Goal: Transaction & Acquisition: Purchase product/service

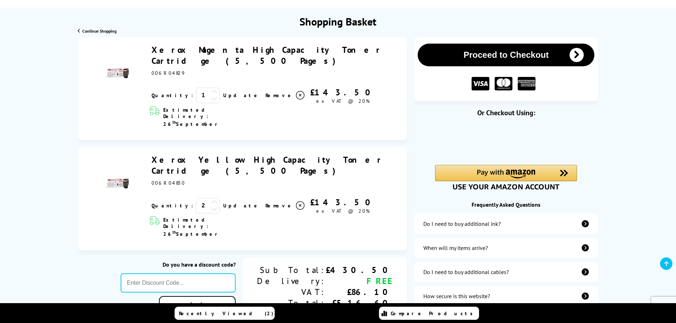
scroll to position [71, 0]
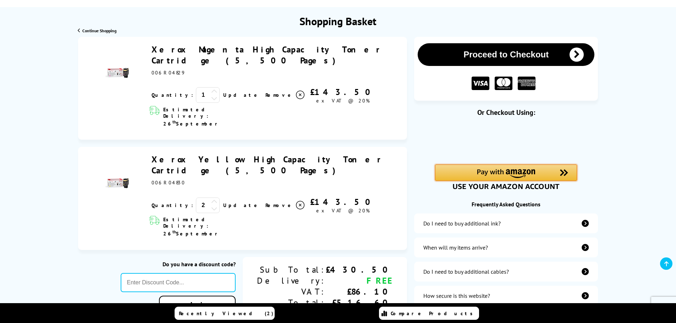
click at [514, 167] on div "Amazon Pay - Use your Amazon account" at bounding box center [506, 173] width 142 height 16
